Goal: Task Accomplishment & Management: Use online tool/utility

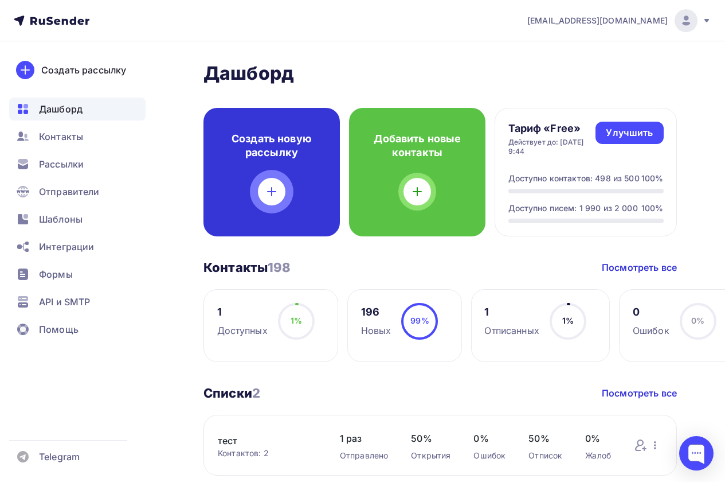
click at [272, 189] on icon at bounding box center [272, 191] width 0 height 8
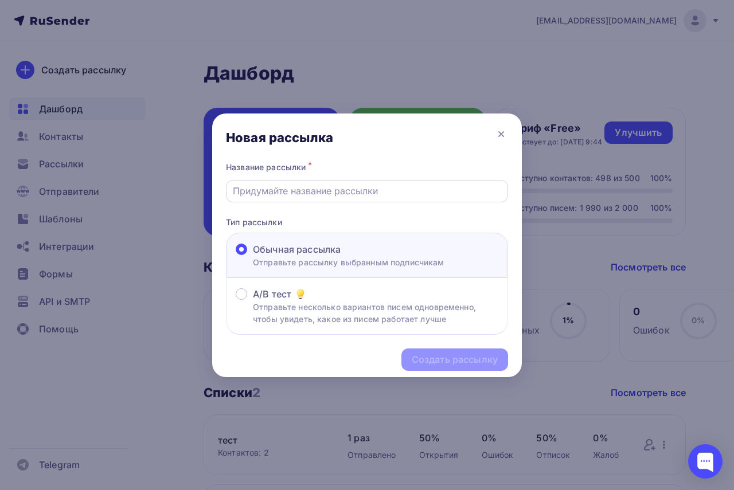
click at [311, 186] on input "text" at bounding box center [367, 191] width 269 height 14
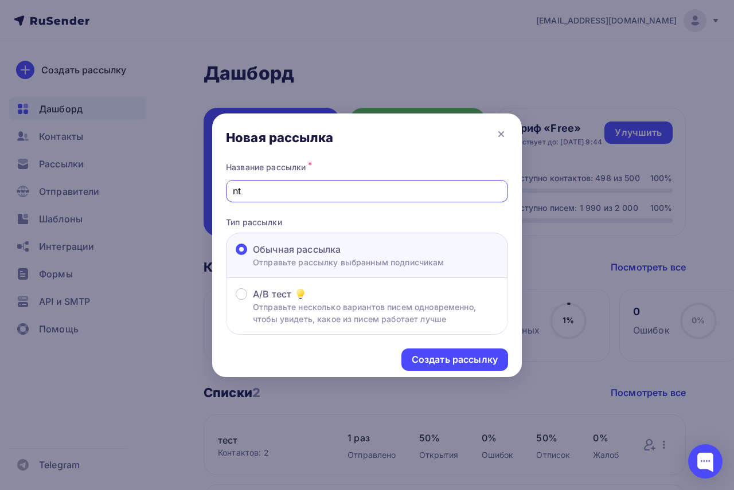
type input "n"
type input "тест2"
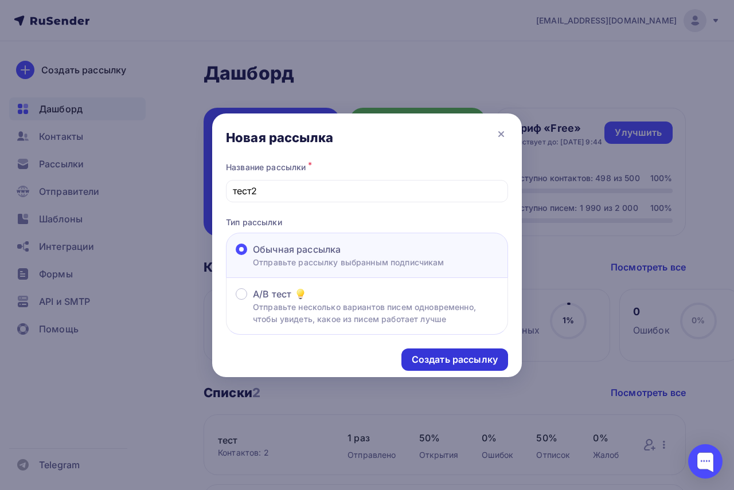
click at [437, 355] on div "Создать рассылку" at bounding box center [455, 359] width 86 height 13
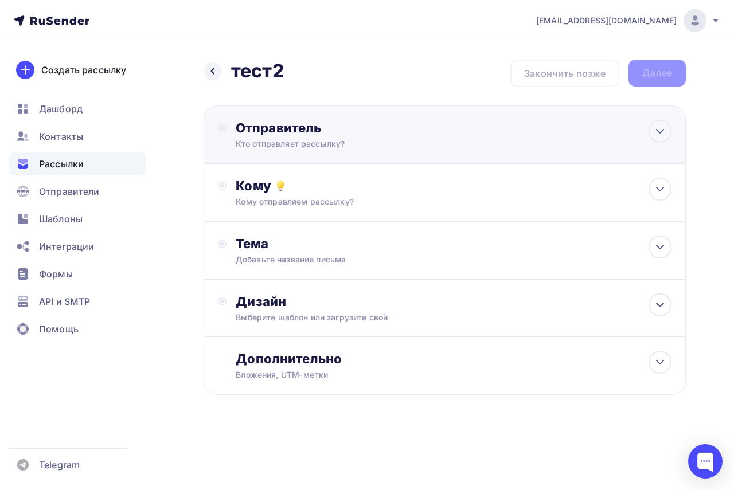
click at [240, 132] on div "Отправитель" at bounding box center [360, 128] width 248 height 16
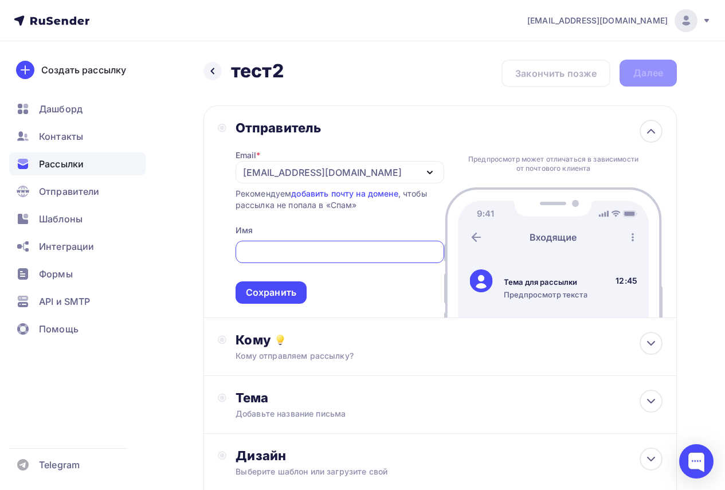
click at [331, 248] on input "text" at bounding box center [339, 252] width 195 height 14
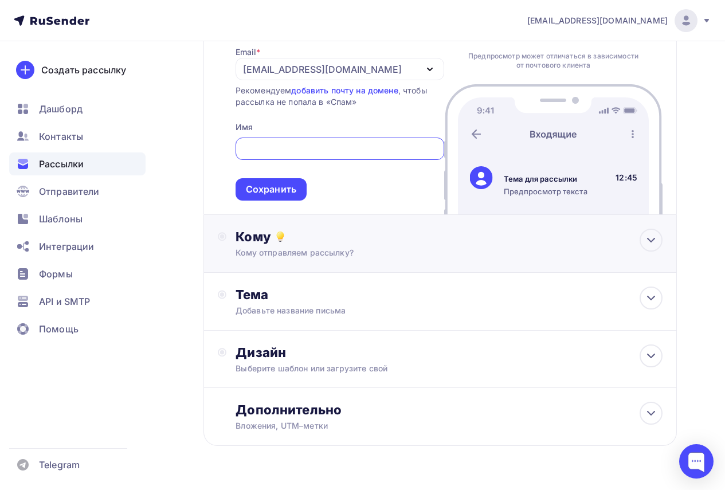
scroll to position [115, 0]
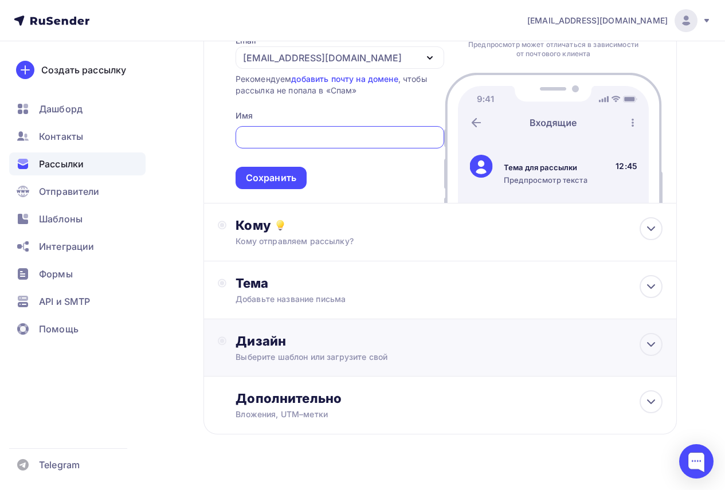
click at [331, 348] on div "Дизайн" at bounding box center [449, 341] width 427 height 16
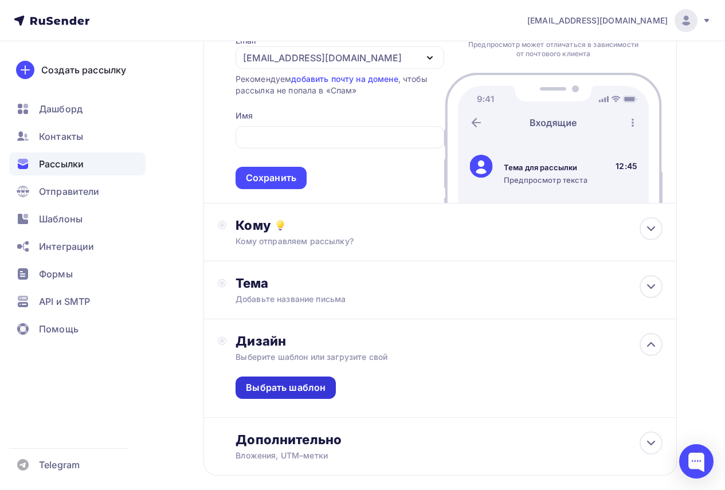
click at [305, 386] on div "Выбрать шаблон" at bounding box center [286, 387] width 80 height 13
